Goal: Transaction & Acquisition: Download file/media

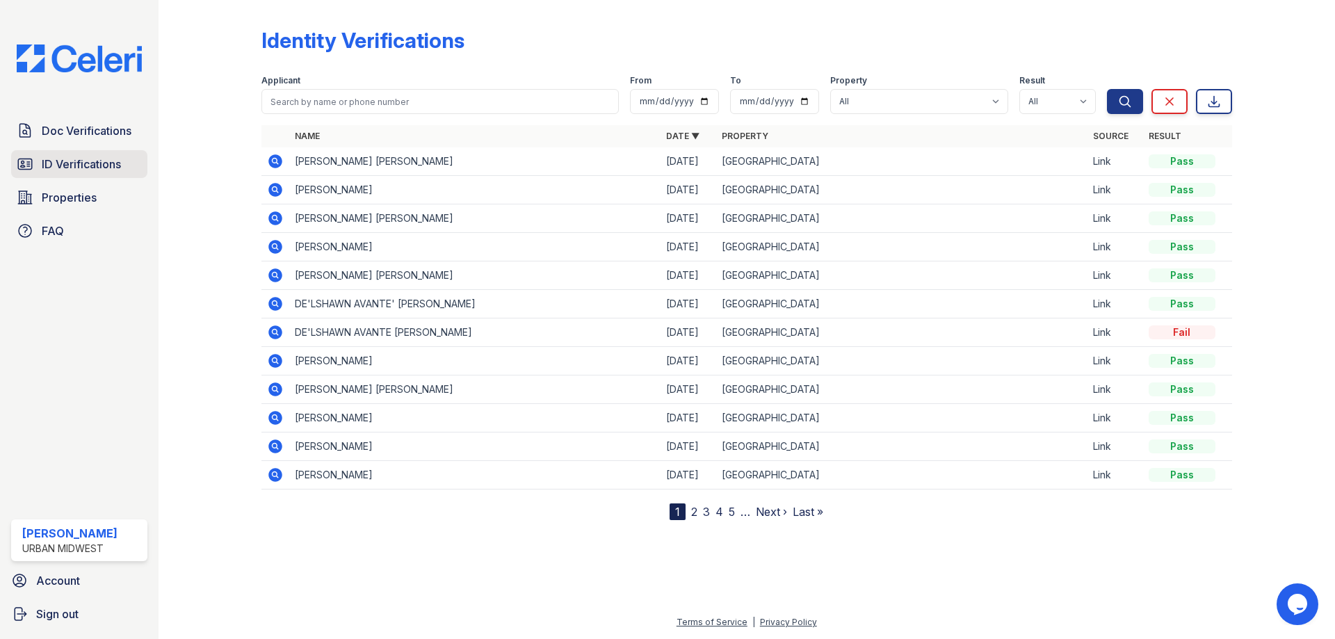
click at [96, 168] on span "ID Verifications" at bounding box center [81, 164] width 79 height 17
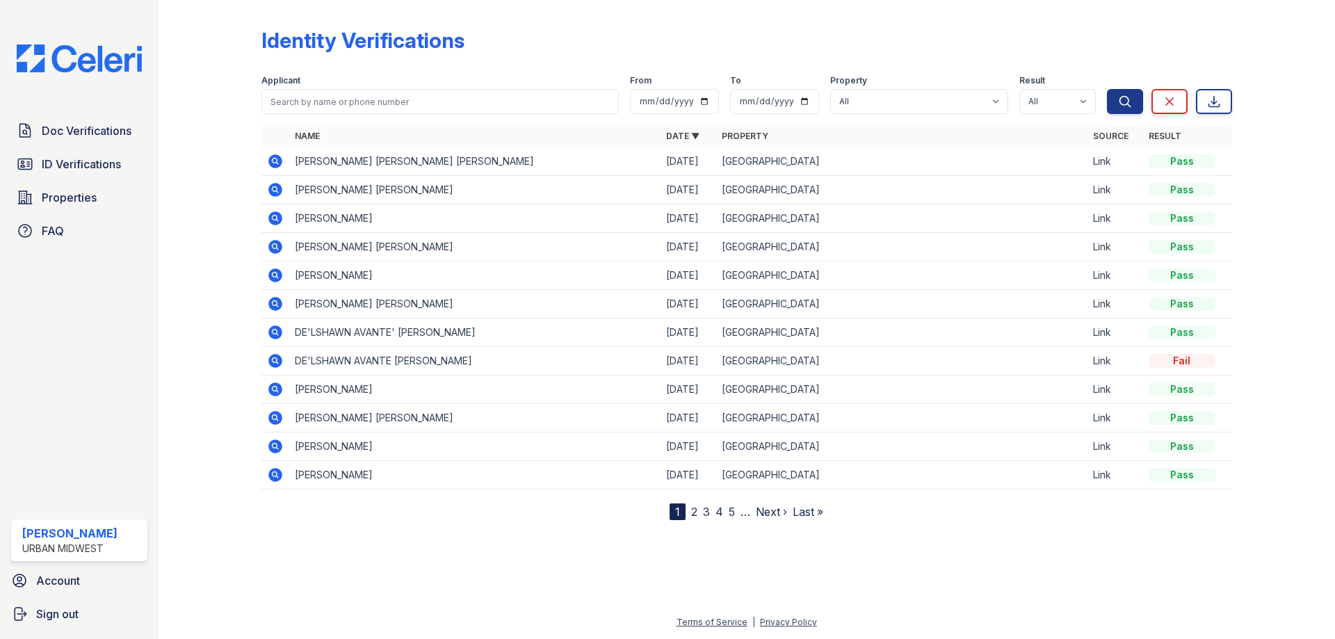
click at [278, 158] on icon at bounding box center [275, 161] width 14 height 14
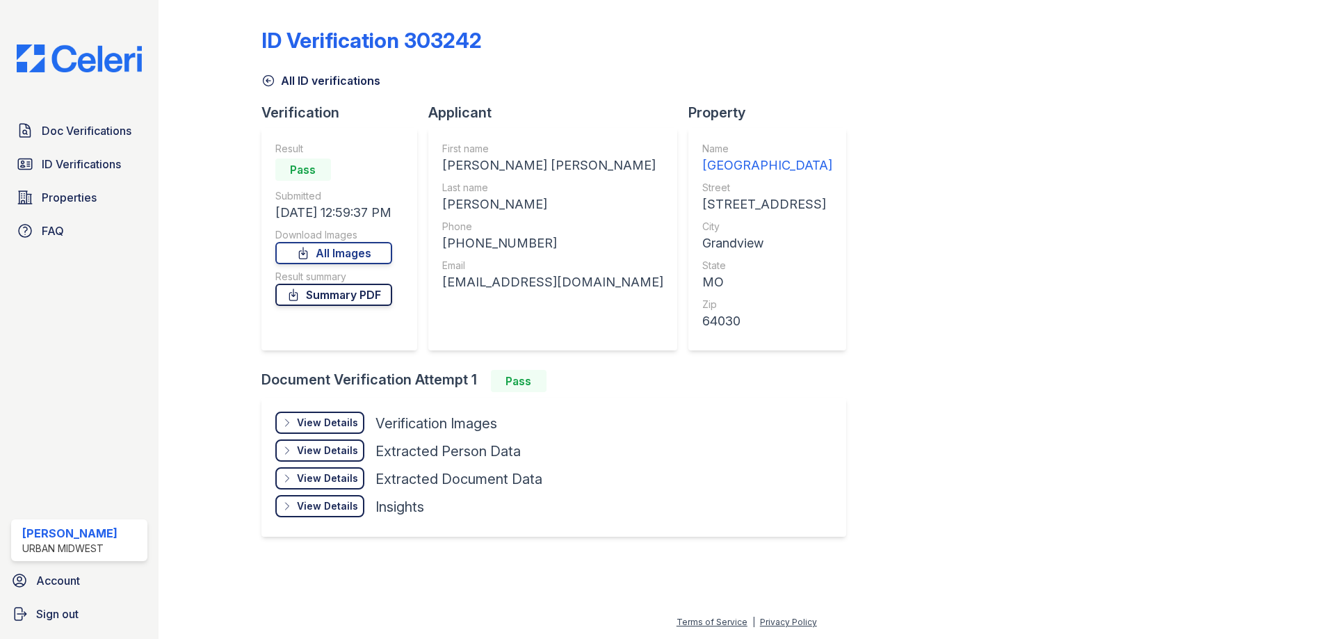
click at [378, 299] on link "Summary PDF" at bounding box center [333, 295] width 117 height 22
click at [331, 255] on link "All Images" at bounding box center [333, 253] width 117 height 22
